Goal: Transaction & Acquisition: Purchase product/service

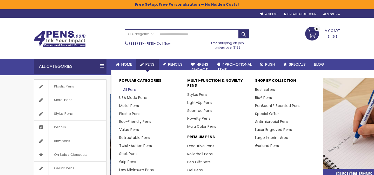
click at [127, 90] on link "All Pens" at bounding box center [127, 89] width 17 height 5
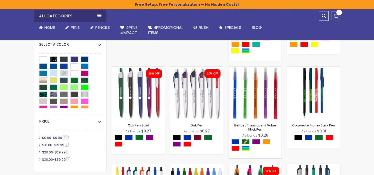
scroll to position [147, 0]
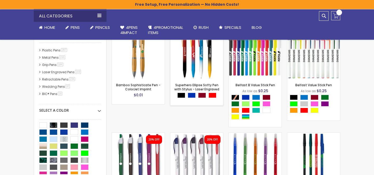
click at [201, 67] on div "Out of stock" at bounding box center [197, 68] width 53 height 4
click at [257, 63] on img at bounding box center [255, 53] width 53 height 53
